Goal: Information Seeking & Learning: Find specific fact

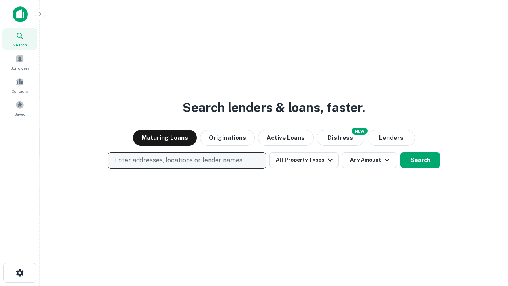
click at [187, 160] on p "Enter addresses, locations or lender names" at bounding box center [178, 161] width 128 height 10
type input "**********"
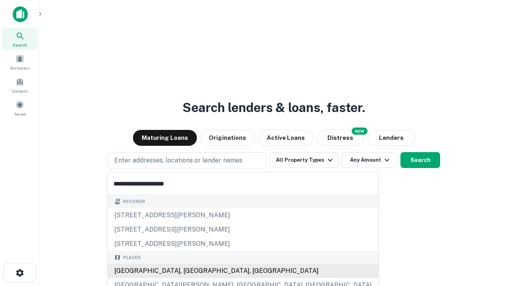
click at [190, 271] on div "Santa Monica, CA, USA" at bounding box center [243, 271] width 270 height 14
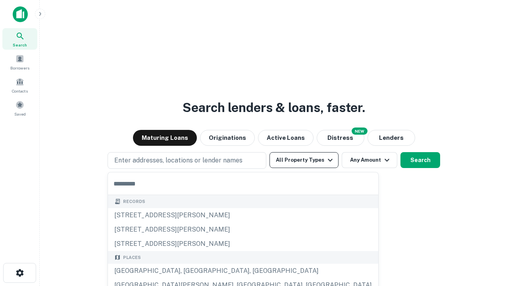
click at [304, 160] on button "All Property Types" at bounding box center [304, 160] width 69 height 16
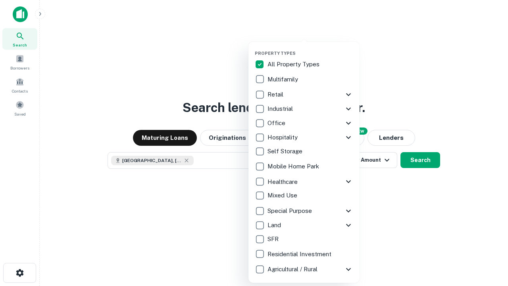
click at [310, 48] on button "button" at bounding box center [310, 48] width 111 height 0
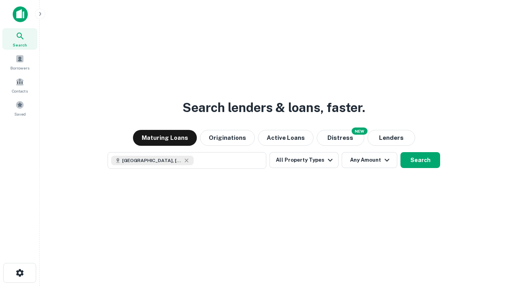
scroll to position [13, 0]
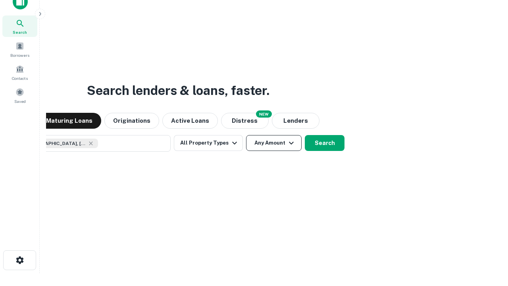
click at [246, 135] on button "Any Amount" at bounding box center [274, 143] width 56 height 16
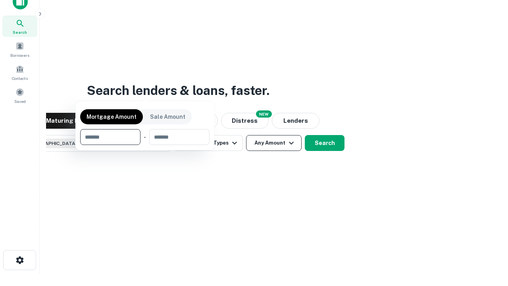
scroll to position [57, 225]
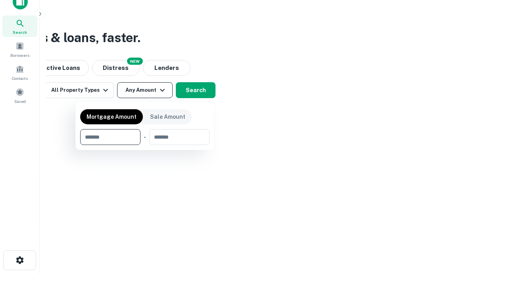
type input "*******"
click at [145, 145] on button "button" at bounding box center [144, 145] width 129 height 0
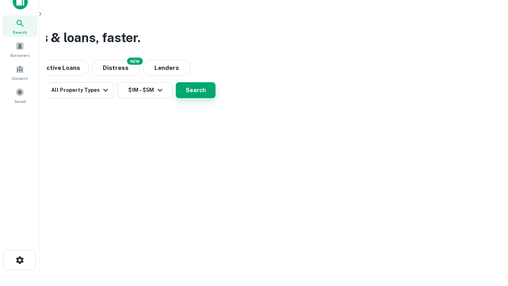
click at [216, 98] on button "Search" at bounding box center [196, 90] width 40 height 16
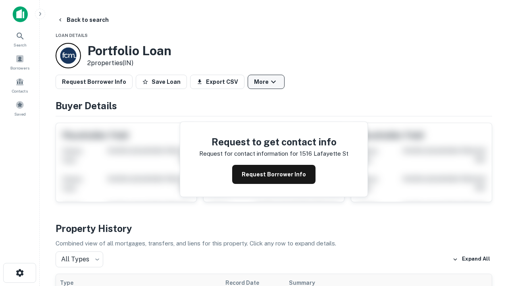
click at [266, 82] on button "More" at bounding box center [266, 82] width 37 height 14
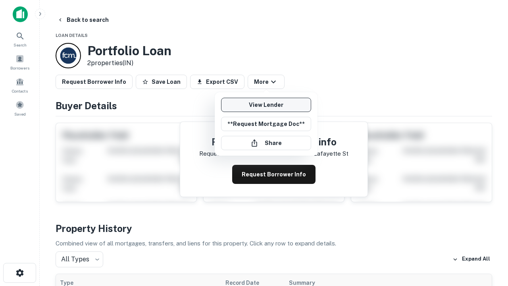
click at [266, 105] on link "View Lender" at bounding box center [266, 105] width 90 height 14
